Goal: Transaction & Acquisition: Purchase product/service

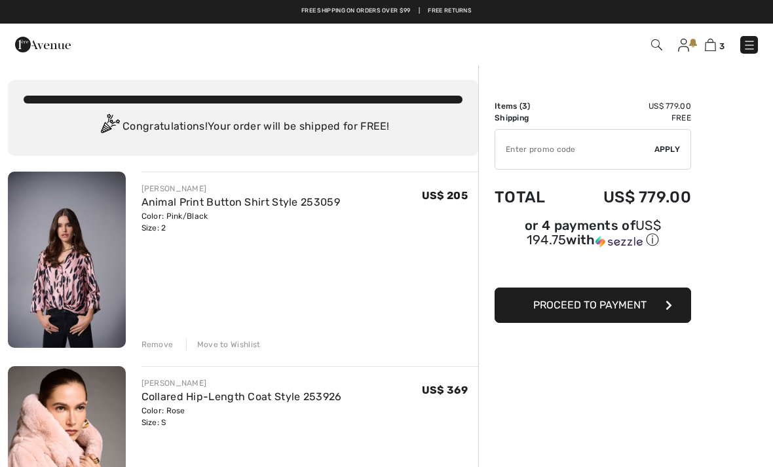
click at [15, 47] on img at bounding box center [43, 44] width 56 height 26
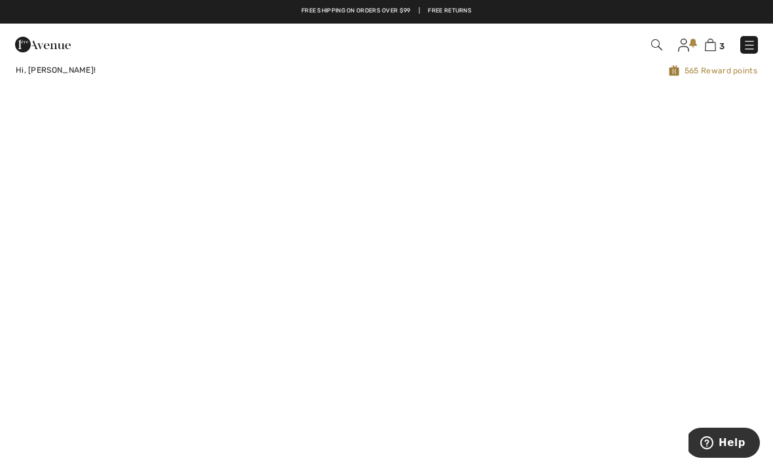
click at [743, 46] on img at bounding box center [749, 45] width 13 height 13
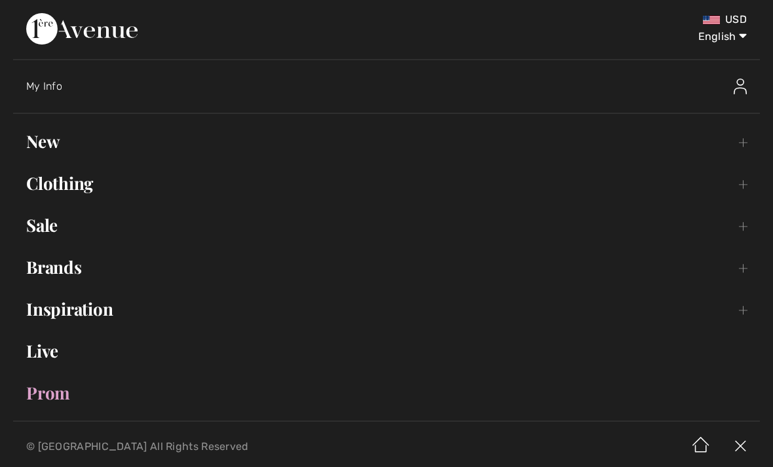
click at [98, 270] on link "Brands Open submenu" at bounding box center [386, 267] width 747 height 29
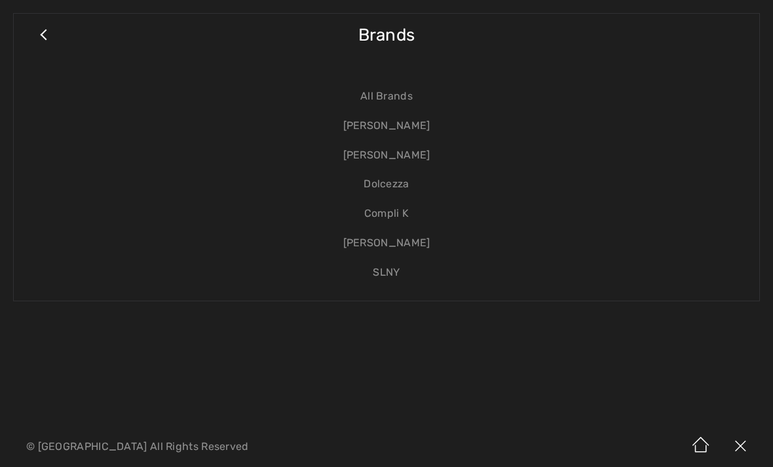
click at [410, 130] on link "[PERSON_NAME]" at bounding box center [387, 125] width 720 height 29
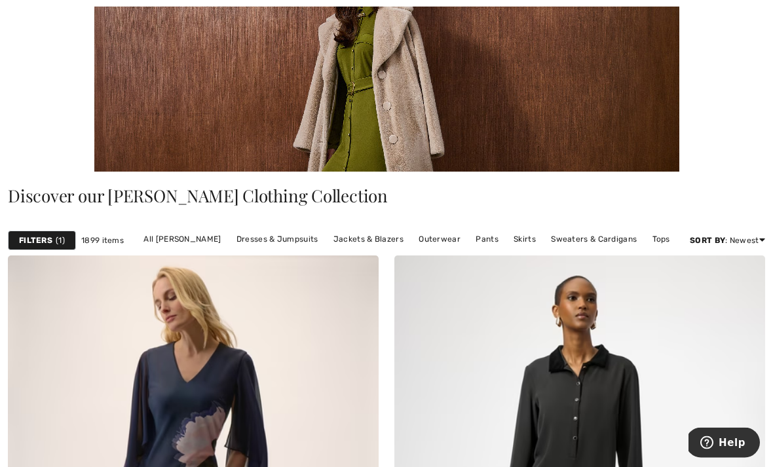
scroll to position [168, 0]
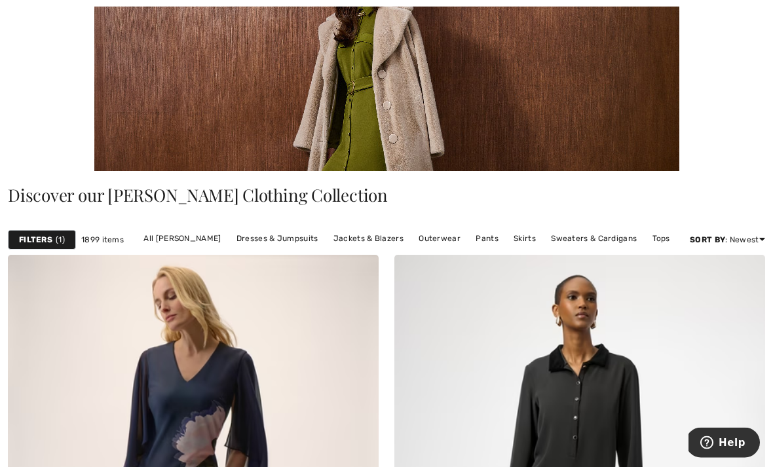
click at [528, 239] on link "Skirts" at bounding box center [524, 239] width 35 height 17
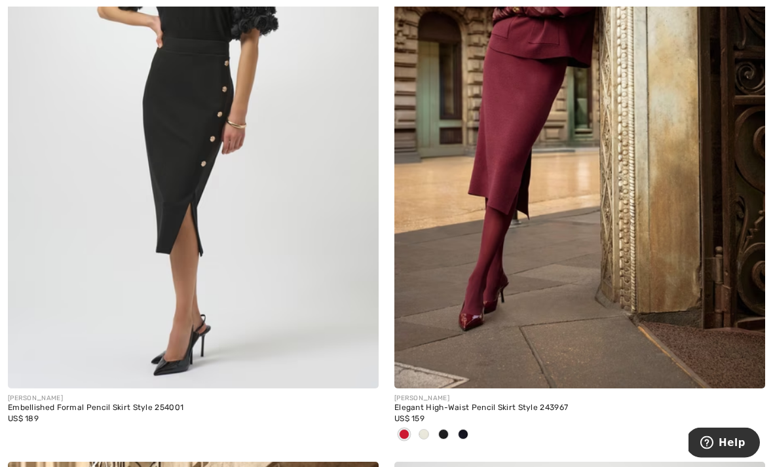
scroll to position [4165, 0]
click at [588, 185] on img at bounding box center [579, 110] width 371 height 556
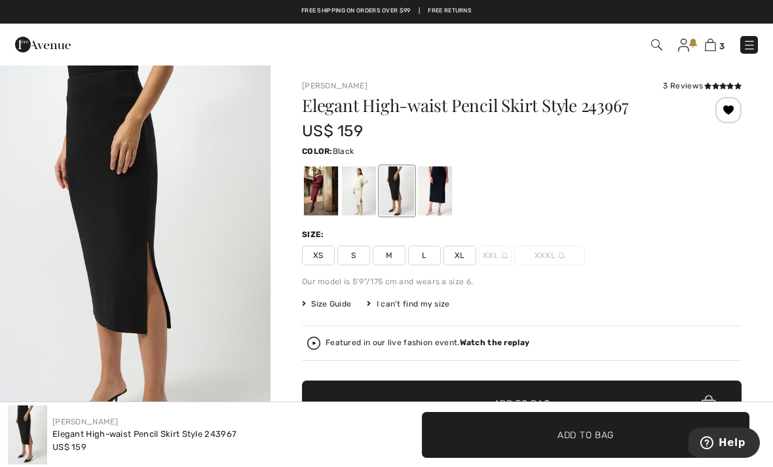
click at [355, 256] on span "S" at bounding box center [353, 256] width 33 height 20
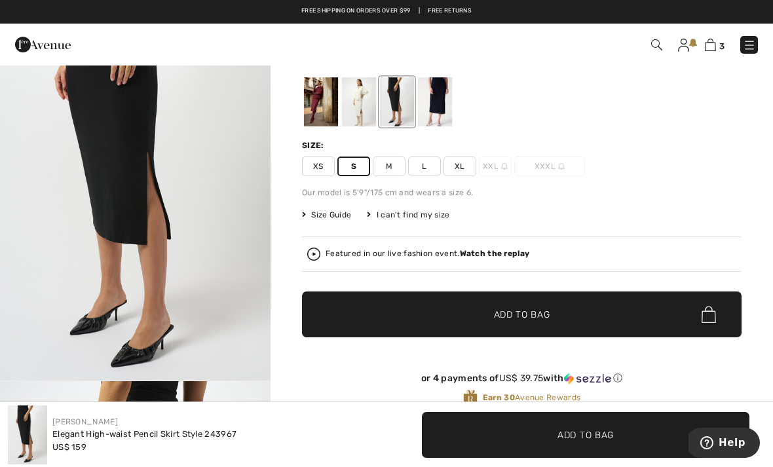
scroll to position [88, 0]
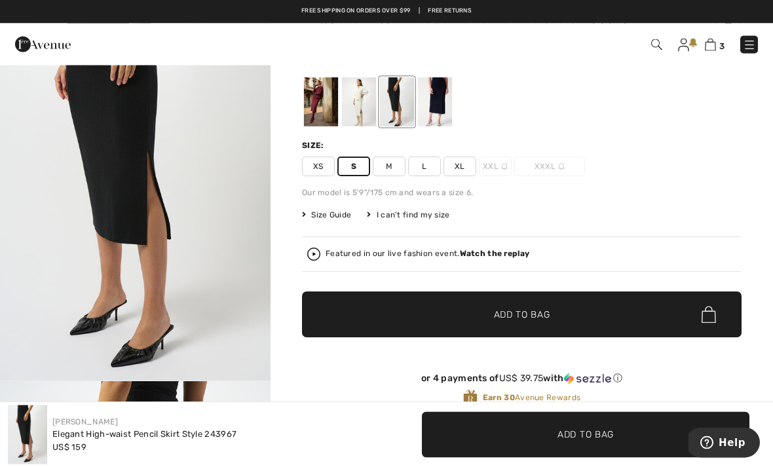
click at [664, 308] on span "✔ Added to Bag Add to Bag" at bounding box center [522, 315] width 440 height 46
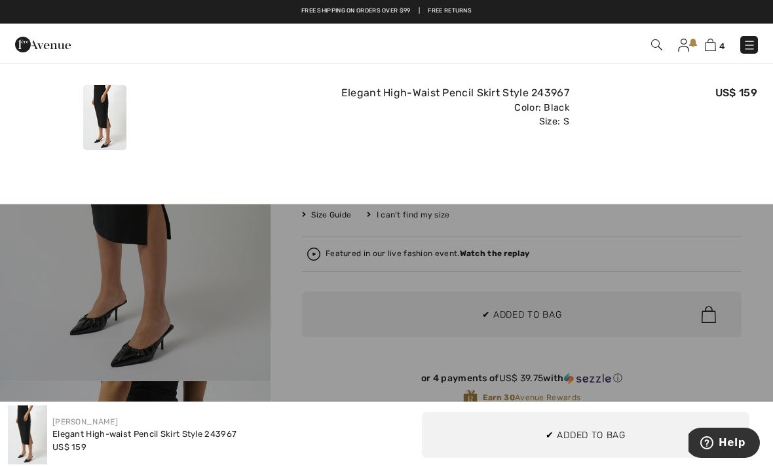
scroll to position [0, 0]
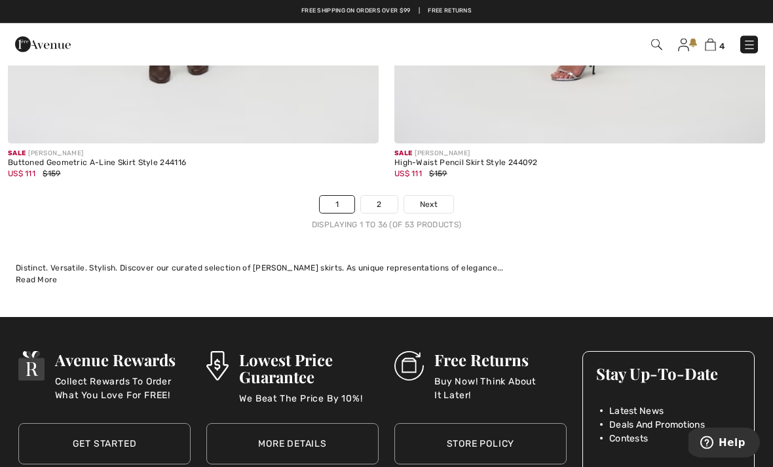
scroll to position [11327, 0]
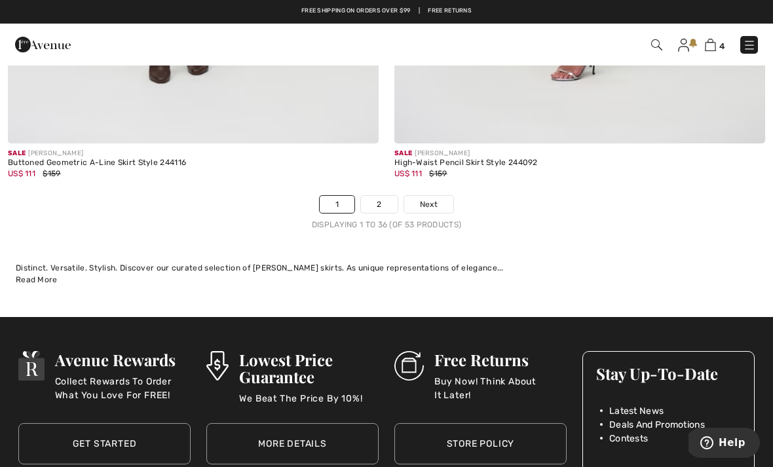
click at [384, 201] on link "2" at bounding box center [379, 204] width 36 height 17
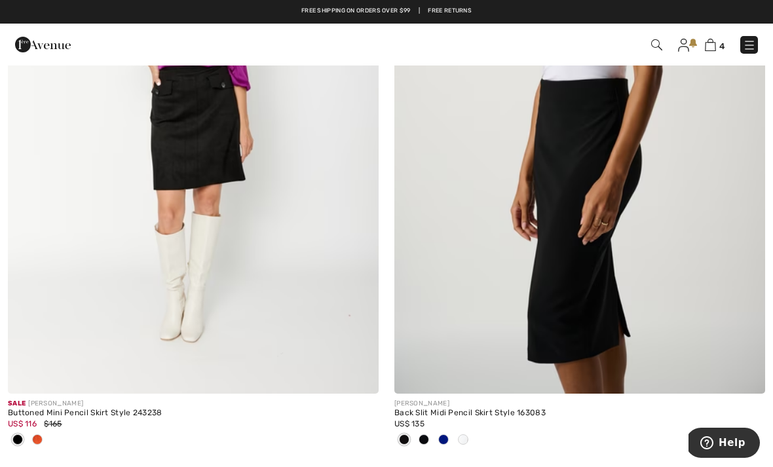
scroll to position [934, 0]
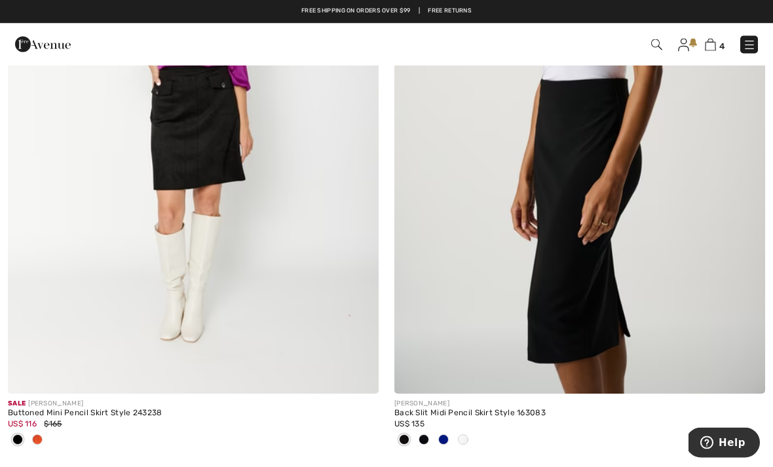
click at [733, 320] on img at bounding box center [579, 116] width 371 height 556
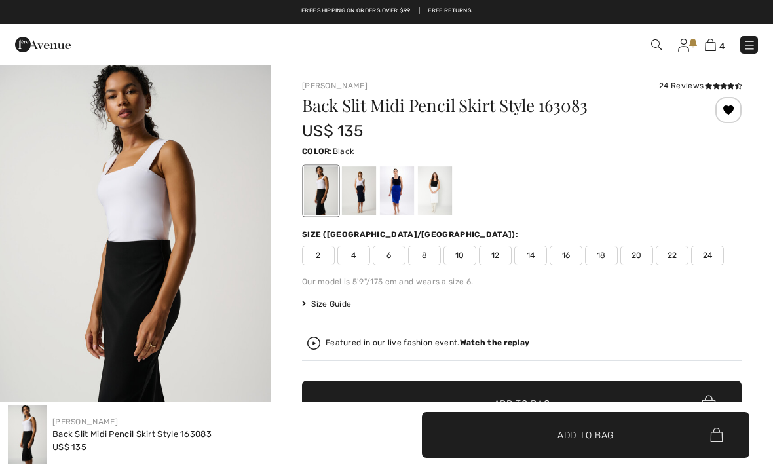
checkbox input "true"
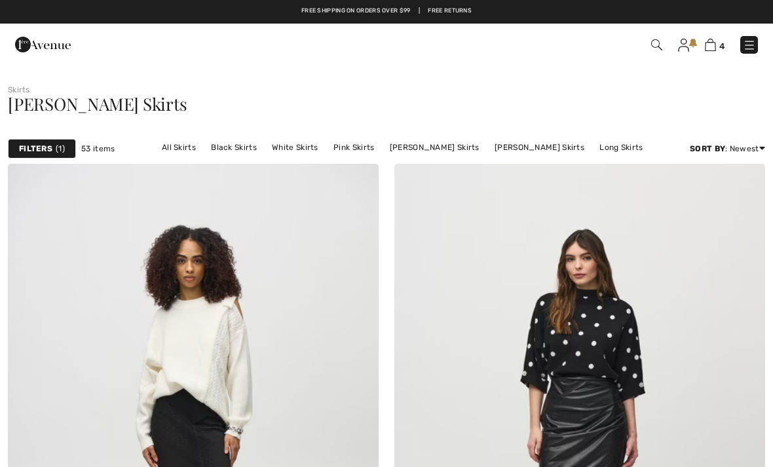
checkbox input "true"
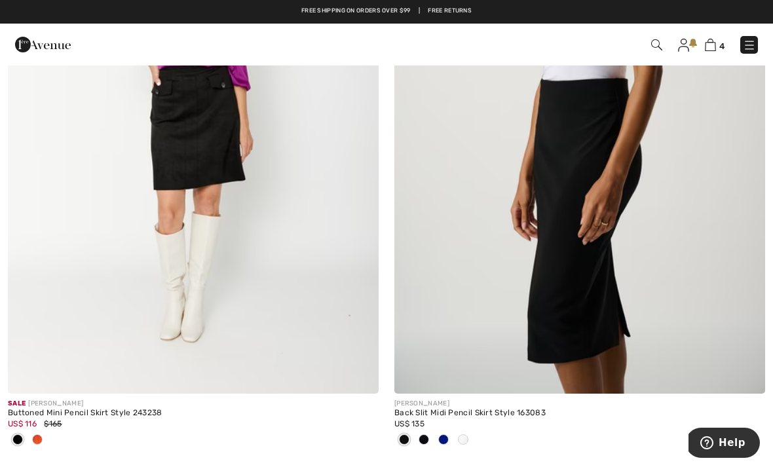
click at [573, 271] on img at bounding box center [579, 115] width 371 height 556
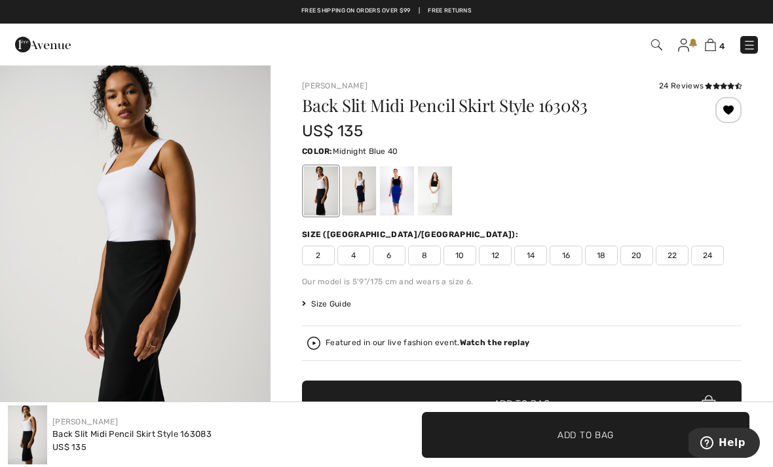
click at [362, 201] on div at bounding box center [359, 190] width 34 height 49
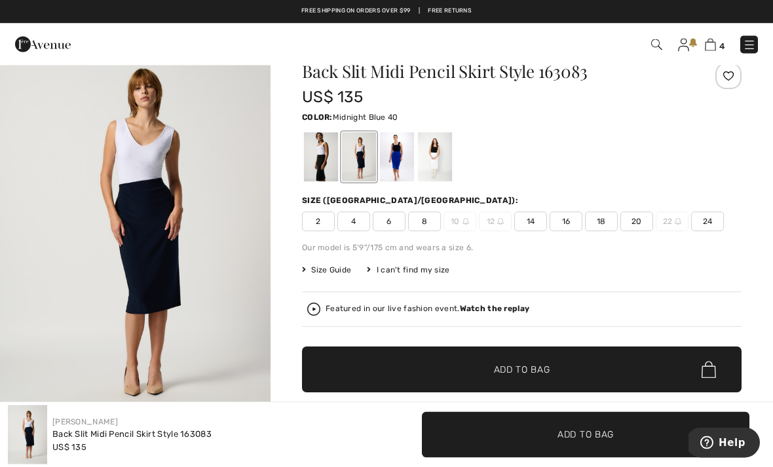
scroll to position [5, 0]
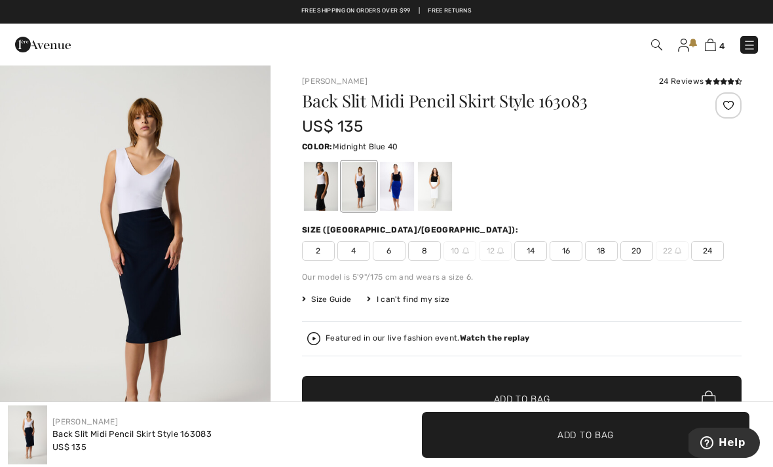
click at [392, 254] on span "6" at bounding box center [389, 251] width 33 height 20
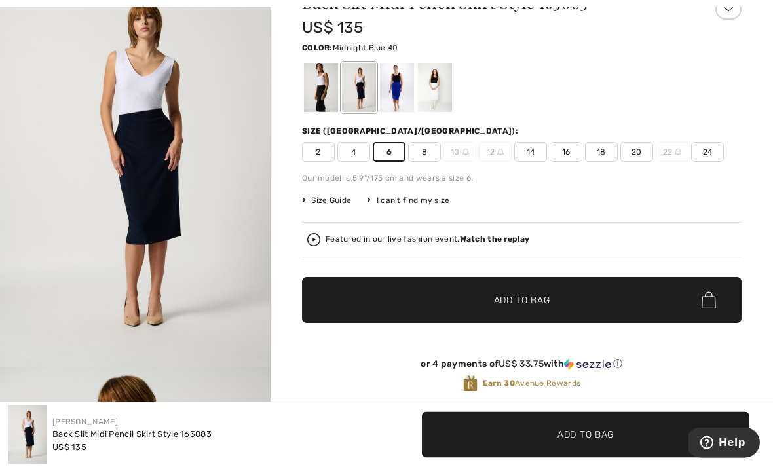
click at [550, 306] on span "Add to Bag" at bounding box center [522, 301] width 56 height 14
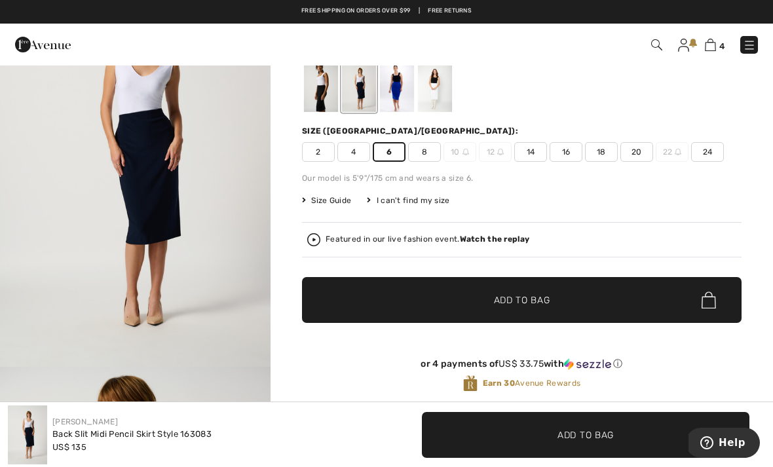
click at [370, 92] on div at bounding box center [359, 87] width 34 height 49
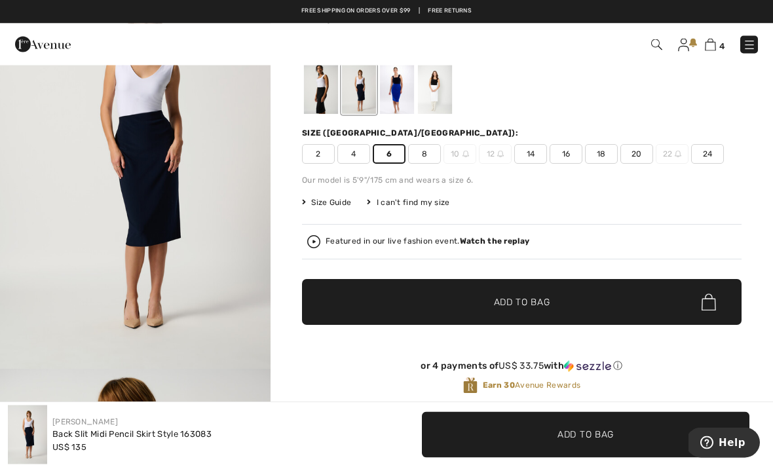
scroll to position [75, 0]
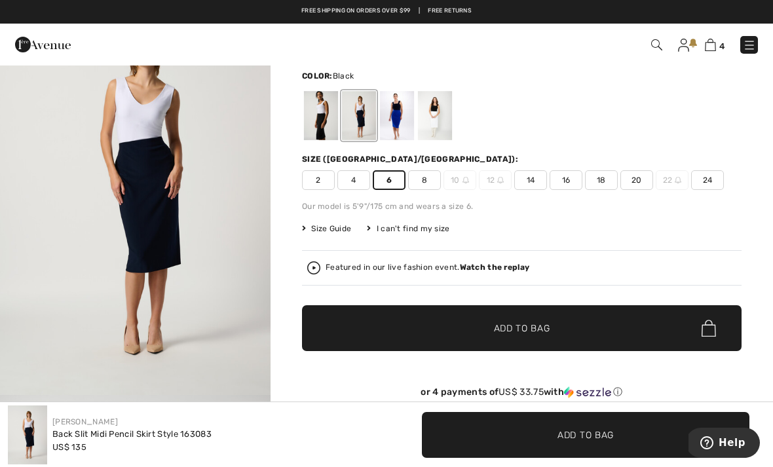
click at [320, 124] on div at bounding box center [321, 115] width 34 height 49
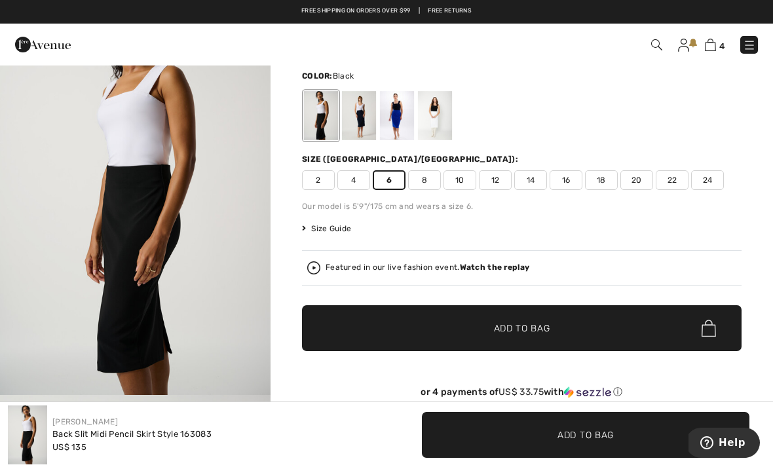
click at [394, 186] on span "6" at bounding box center [389, 180] width 33 height 20
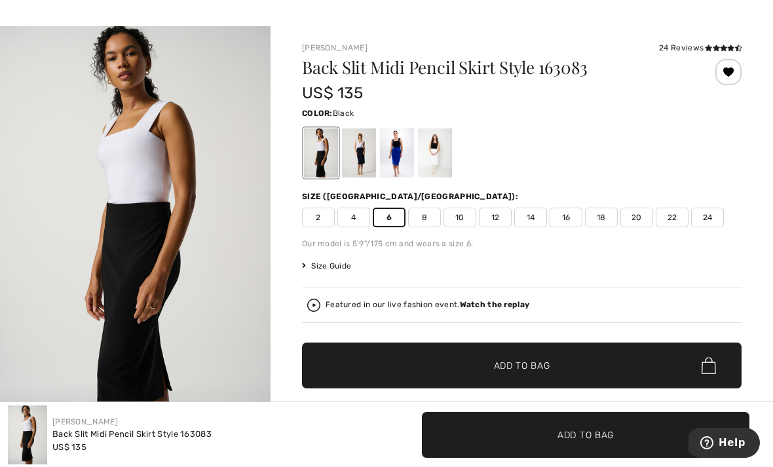
scroll to position [59, 0]
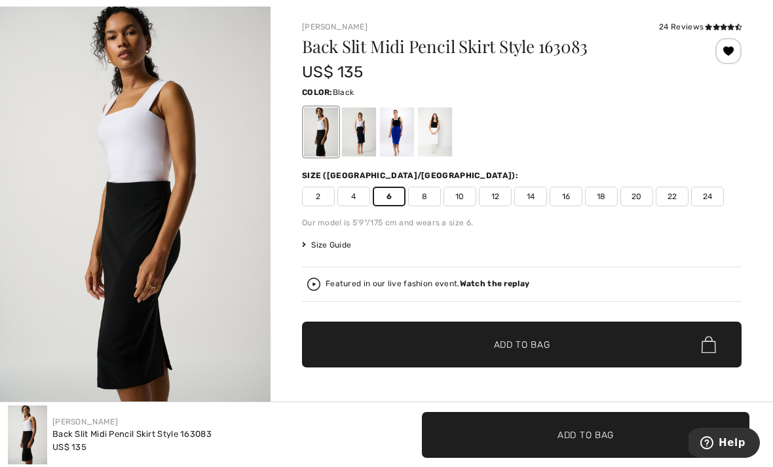
click at [587, 442] on span "Add to Bag" at bounding box center [586, 435] width 56 height 14
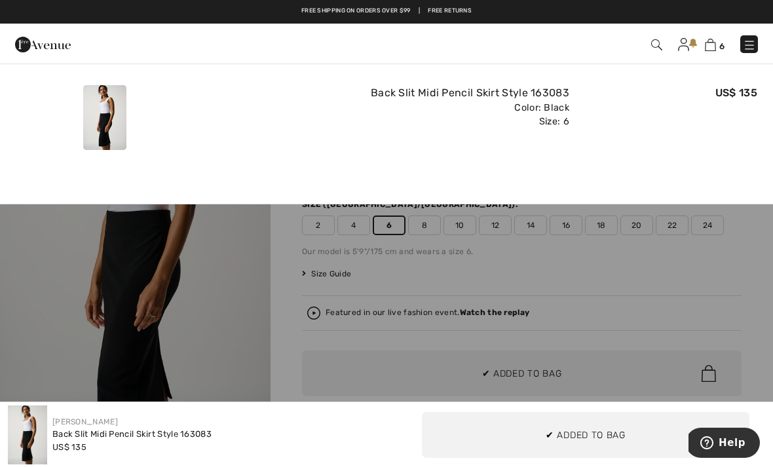
scroll to position [0, 0]
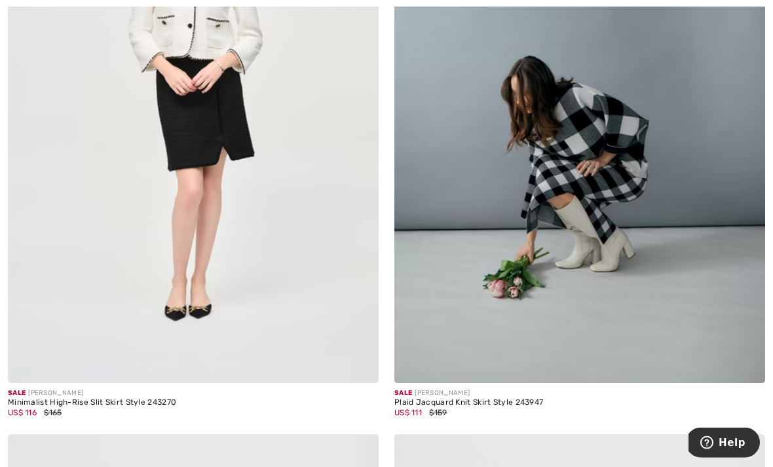
scroll to position [1575, 0]
click at [678, 217] on img at bounding box center [579, 104] width 371 height 556
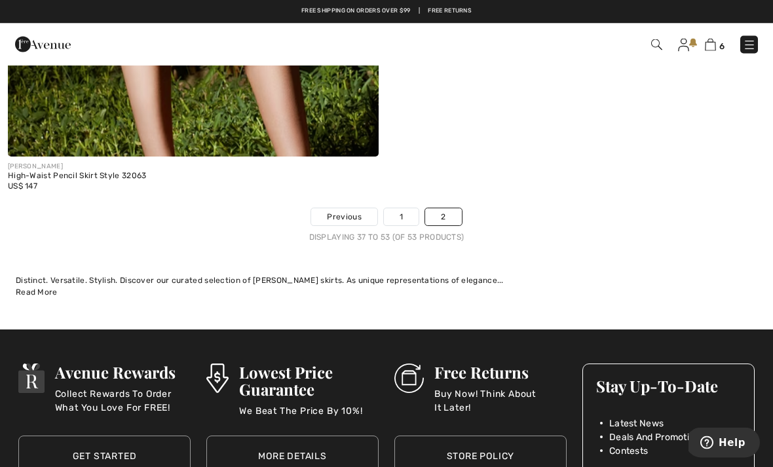
scroll to position [5525, 0]
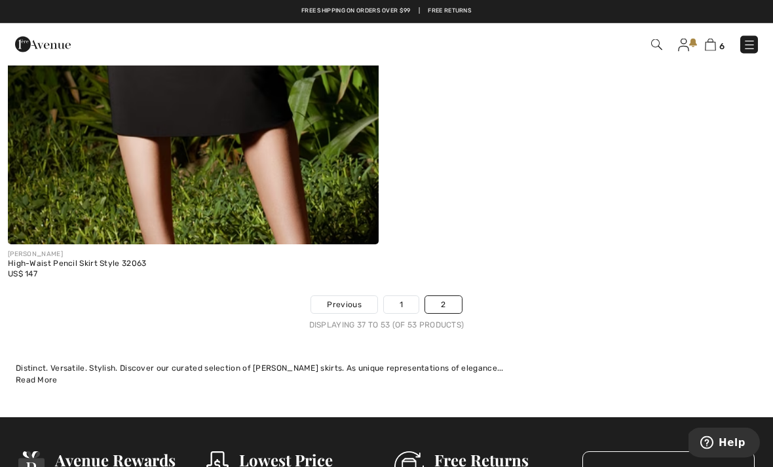
click at [400, 302] on link "1" at bounding box center [401, 305] width 35 height 17
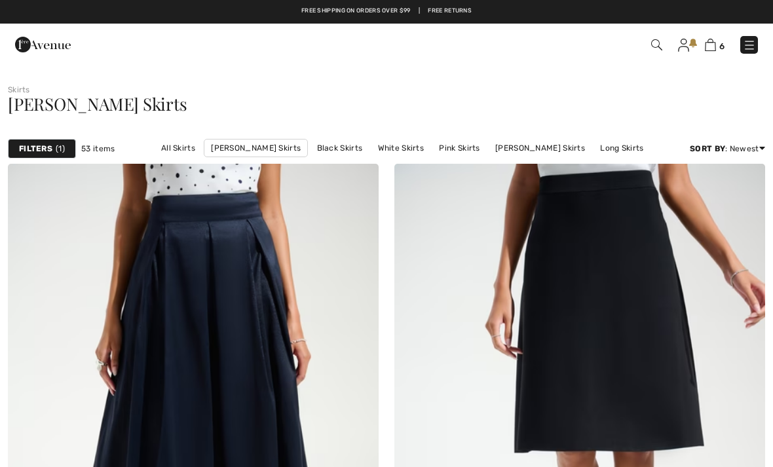
checkbox input "true"
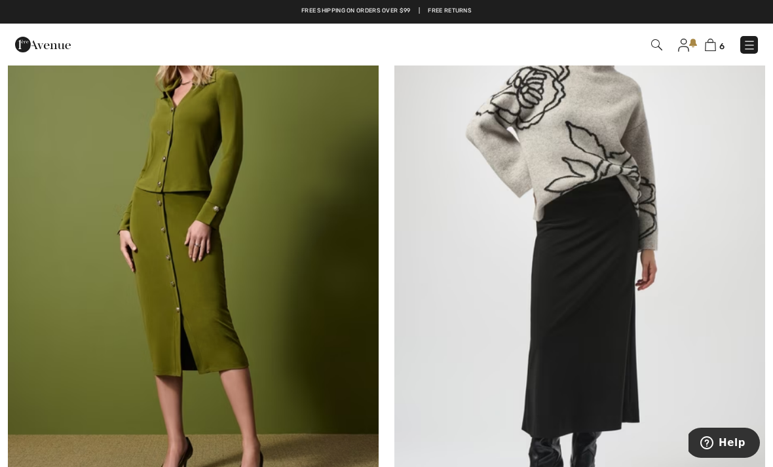
scroll to position [3328, 0]
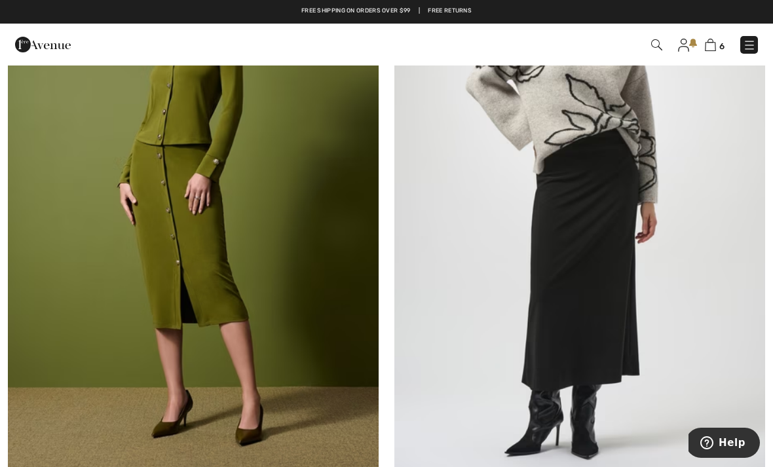
click at [640, 299] on img at bounding box center [579, 197] width 371 height 556
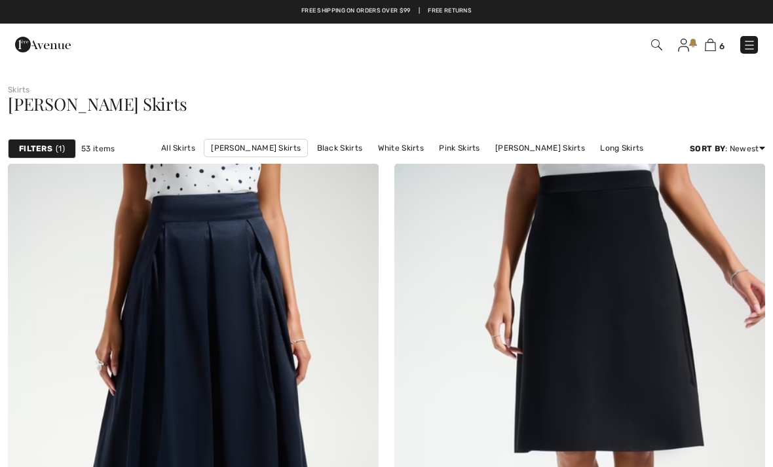
scroll to position [3370, 0]
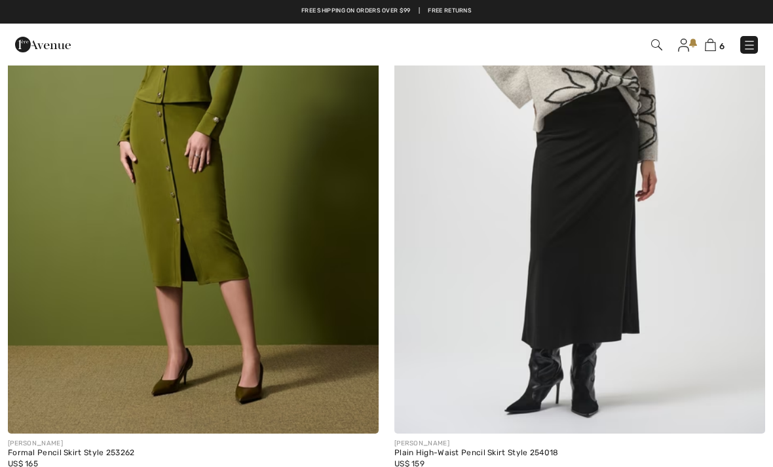
checkbox input "true"
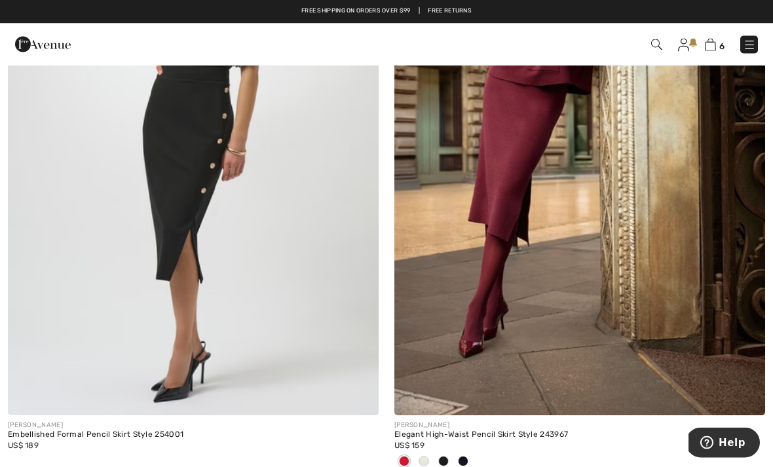
scroll to position [4138, 0]
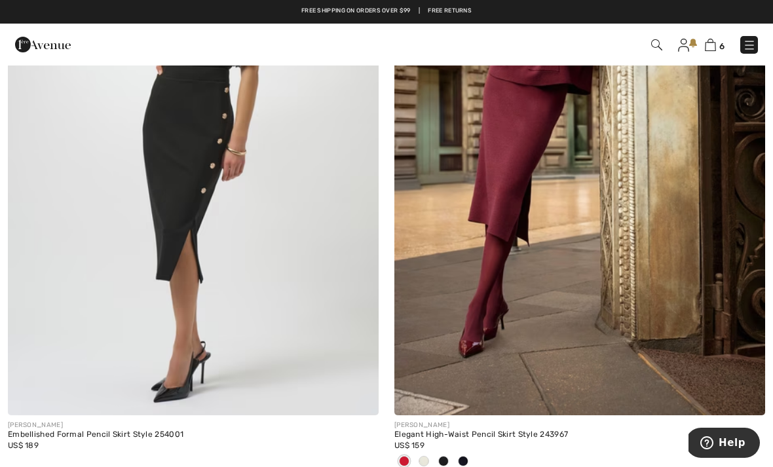
click at [714, 234] on img at bounding box center [579, 137] width 371 height 556
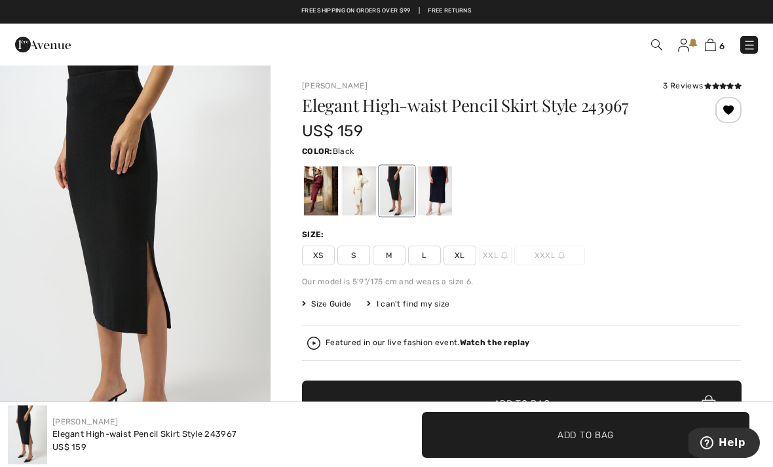
click at [745, 302] on div "Joseph Ribkoff 3 Reviews 3 Reviews Elegant High-waist Pencil Skirt Style 243967…" at bounding box center [522, 454] width 503 height 780
click at [394, 203] on div at bounding box center [397, 190] width 34 height 49
click at [361, 257] on span "S" at bounding box center [353, 256] width 33 height 20
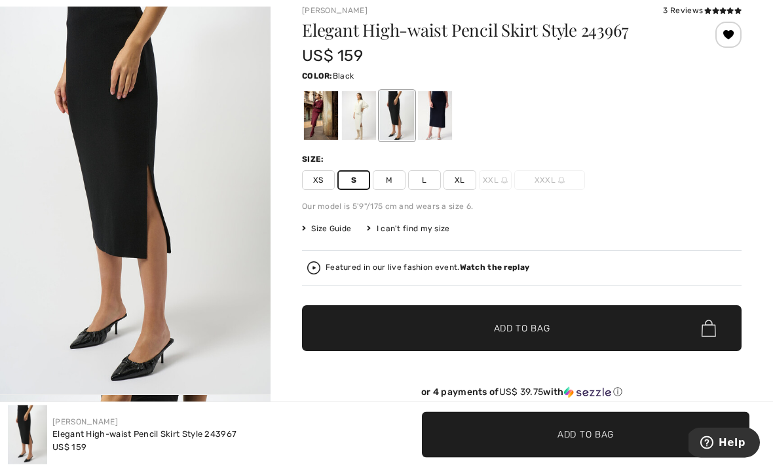
scroll to position [115, 0]
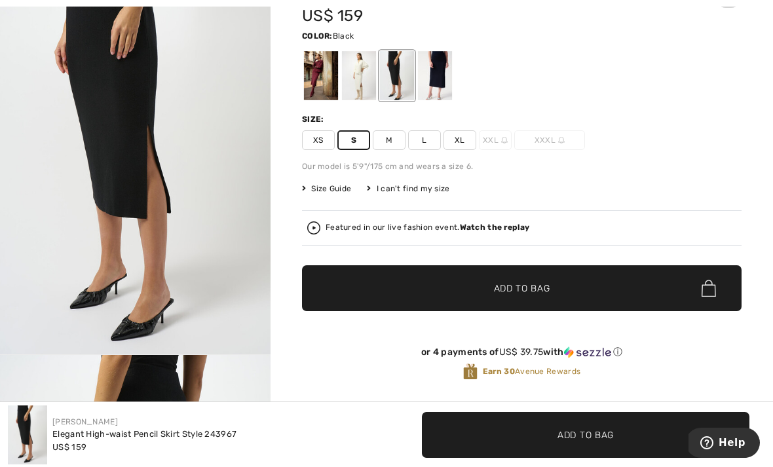
click at [569, 293] on span "✔ Added to Bag Add to Bag" at bounding box center [522, 288] width 440 height 46
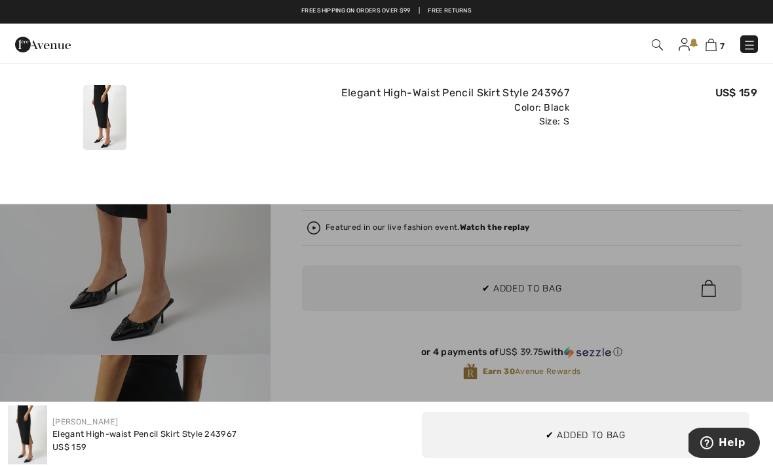
scroll to position [0, 0]
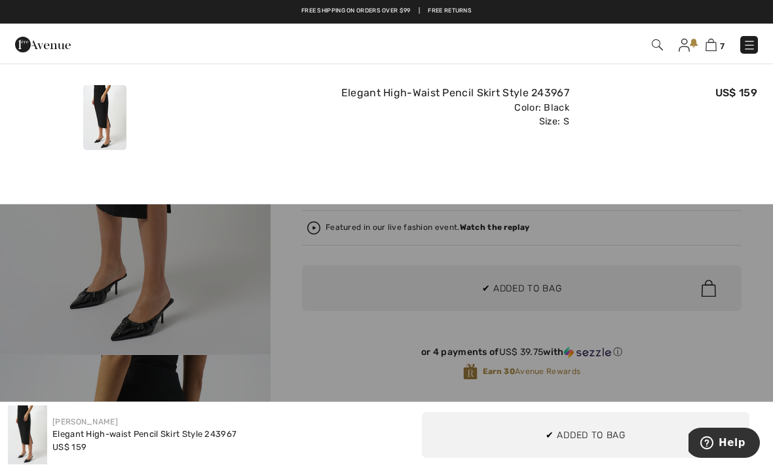
click at [707, 50] on img at bounding box center [711, 45] width 11 height 12
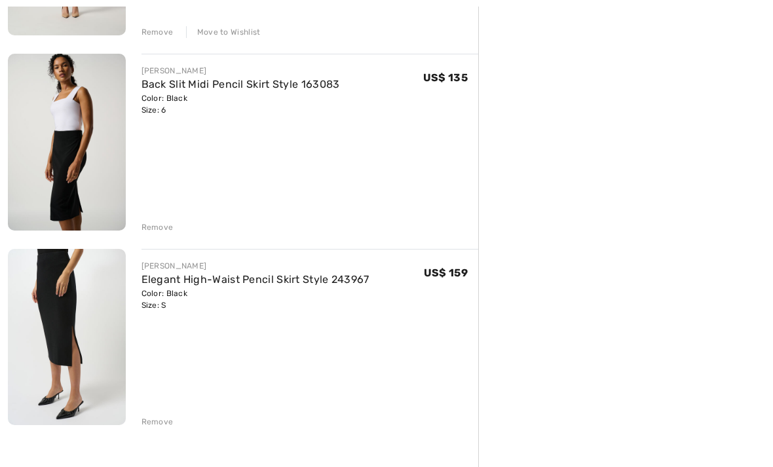
scroll to position [1136, 0]
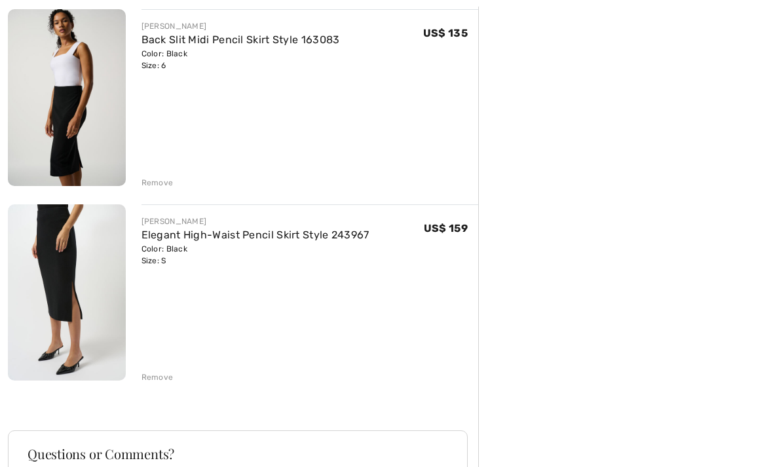
click at [168, 372] on div "Remove" at bounding box center [158, 378] width 32 height 12
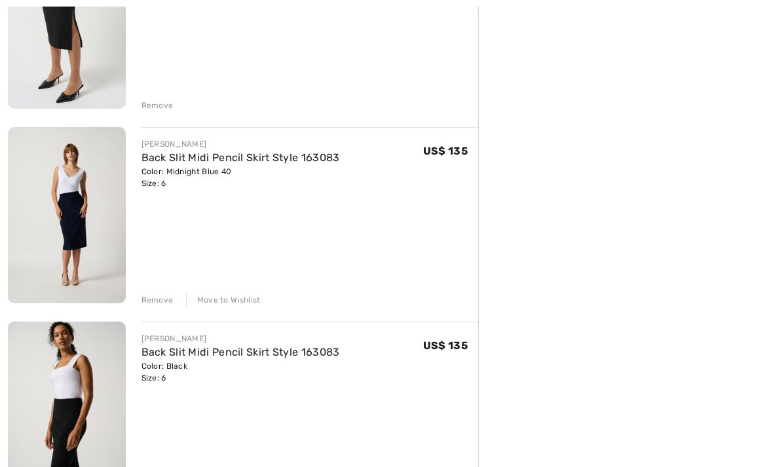
scroll to position [847, 0]
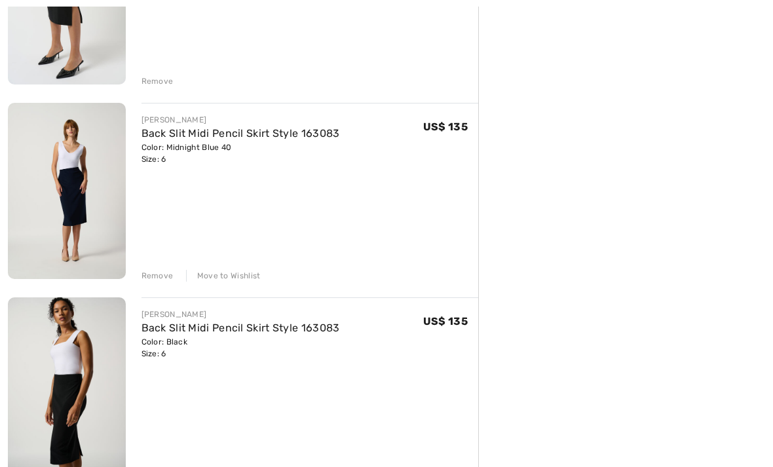
click at [163, 278] on div "Remove" at bounding box center [158, 276] width 32 height 12
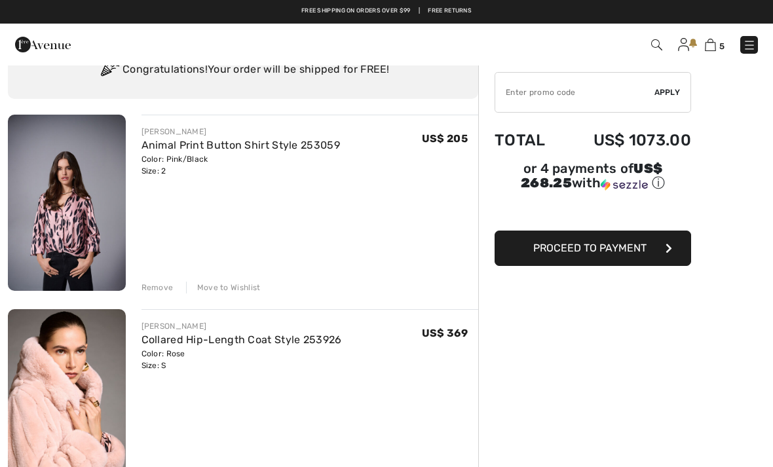
scroll to position [0, 0]
